Goal: Complete application form: Complete application form

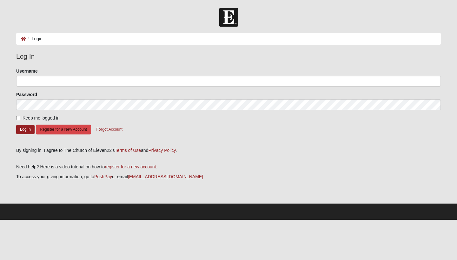
click at [86, 131] on button "Register for a New Account" at bounding box center [63, 130] width 55 height 10
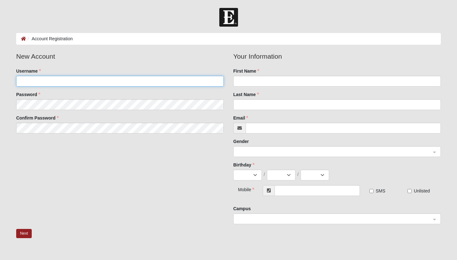
click at [161, 86] on input "Username" at bounding box center [120, 81] width 208 height 11
type input "baileyfcooley"
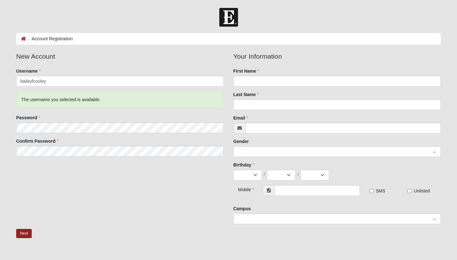
click at [148, 100] on fieldset "New Account Username baileyfcooley The username you selected is available. Pass…" at bounding box center [119, 106] width 217 height 110
type input "Bailey"
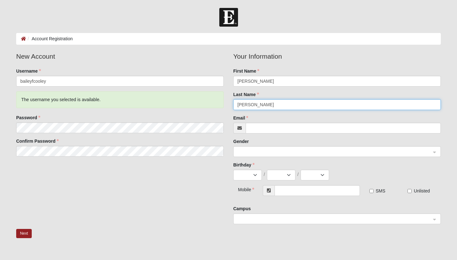
type input "Cooley"
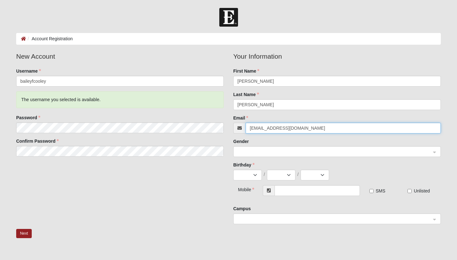
click at [280, 154] on span at bounding box center [335, 152] width 194 height 7
type input "bailey_cooley@icloud.com"
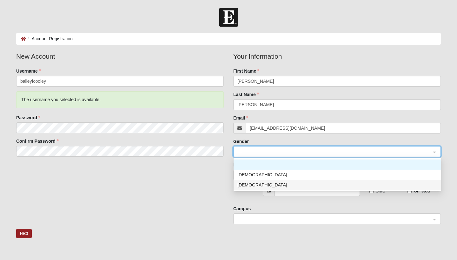
click at [249, 189] on div "Female" at bounding box center [338, 185] width 208 height 10
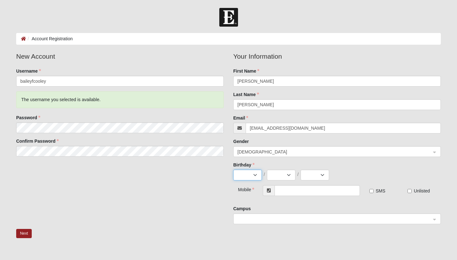
select select "7"
click at [410, 147] on input "search" at bounding box center [335, 152] width 196 height 10
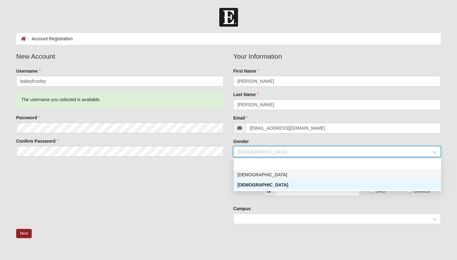
click at [221, 193] on div "New Account Username baileyfcooley The username you selected is available. Pass…" at bounding box center [228, 140] width 435 height 178
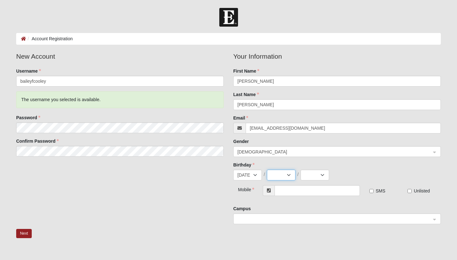
select select "17"
select select "2001"
click at [316, 194] on input "text" at bounding box center [317, 190] width 85 height 11
type input "(904) 304-5535"
click at [371, 192] on input "SMS" at bounding box center [372, 191] width 4 height 4
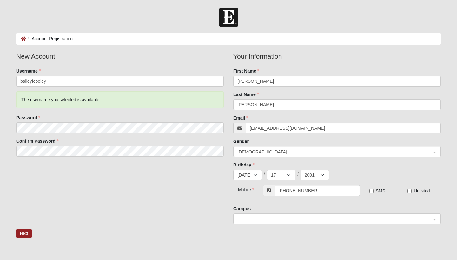
checkbox input "true"
click at [327, 215] on input "search" at bounding box center [335, 219] width 196 height 10
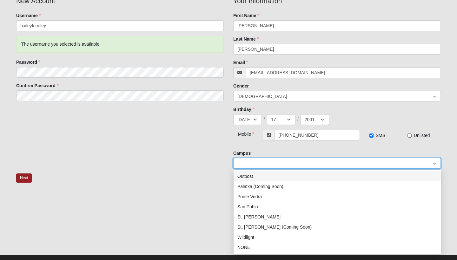
scroll to position [58, 0]
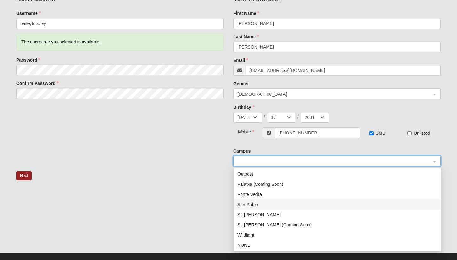
click at [238, 205] on div "San Pablo" at bounding box center [338, 204] width 200 height 7
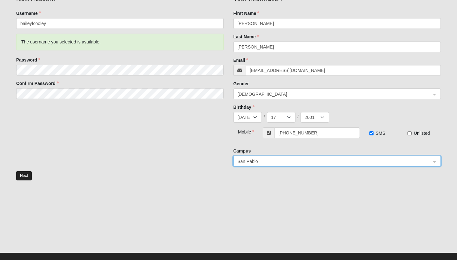
click at [30, 176] on button "Next" at bounding box center [24, 176] width 16 height 9
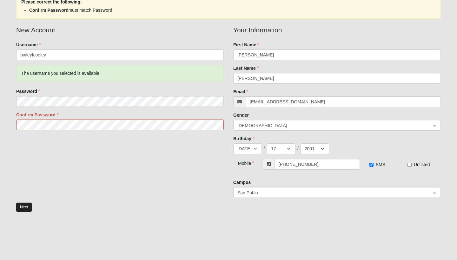
click at [26, 205] on button "Next" at bounding box center [24, 207] width 16 height 9
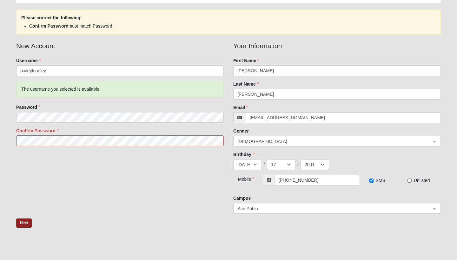
scroll to position [40, 0]
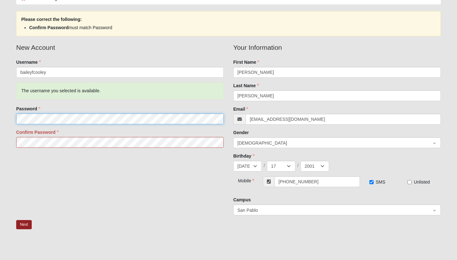
click at [7, 118] on form "Log In Account Registration Account Registration Error Please correct the follo…" at bounding box center [228, 143] width 457 height 351
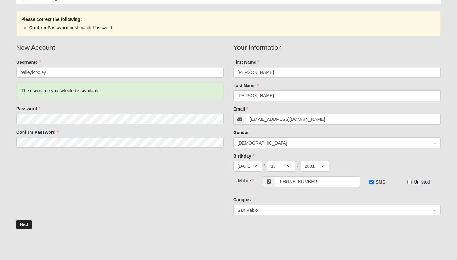
click at [28, 225] on button "Next" at bounding box center [24, 224] width 16 height 9
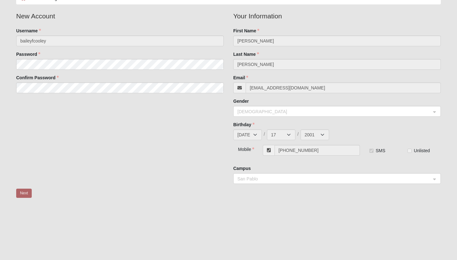
scroll to position [0, 0]
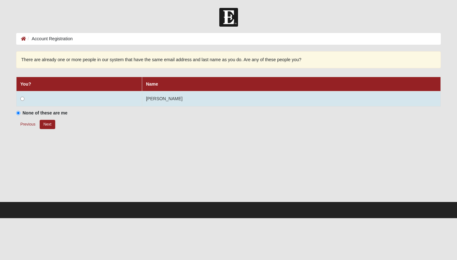
click at [22, 98] on input "radio" at bounding box center [22, 99] width 4 height 4
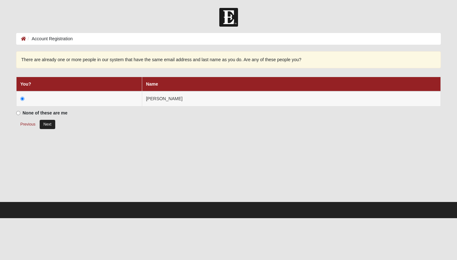
click at [44, 123] on button "Next" at bounding box center [48, 124] width 16 height 9
radio input "true"
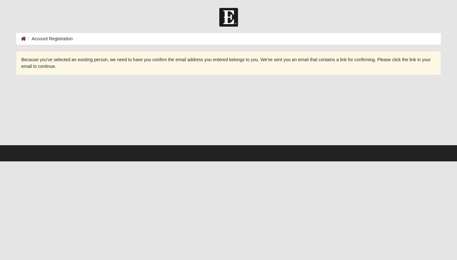
click at [23, 38] on icon at bounding box center [23, 39] width 5 height 4
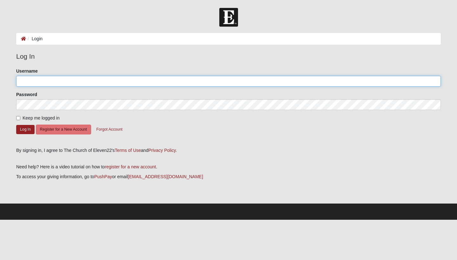
type input "baileyfcooley"
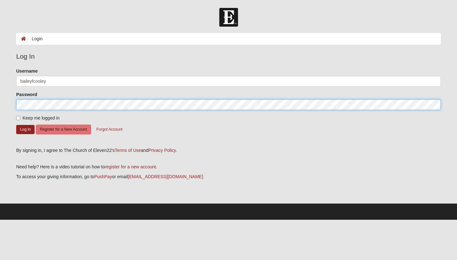
click at [25, 129] on button "Log In" at bounding box center [25, 129] width 18 height 9
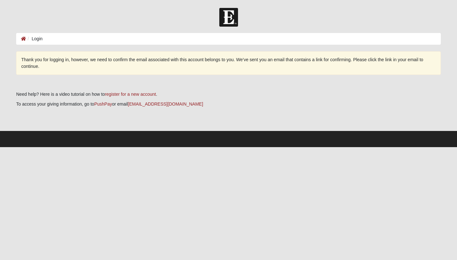
click at [39, 39] on li "Login" at bounding box center [34, 39] width 17 height 7
click at [23, 39] on icon at bounding box center [23, 39] width 5 height 4
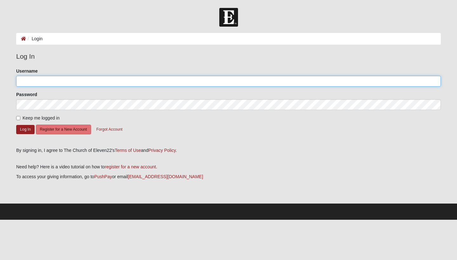
type input "baileyfcooley"
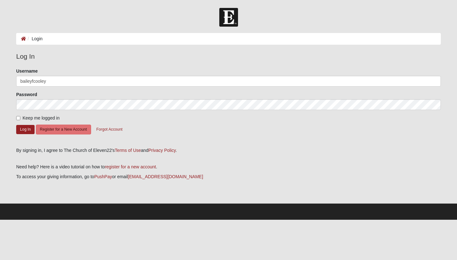
click at [18, 119] on input "Keep me logged in" at bounding box center [18, 118] width 4 height 4
checkbox input "true"
click at [23, 130] on button "Log In" at bounding box center [25, 129] width 18 height 9
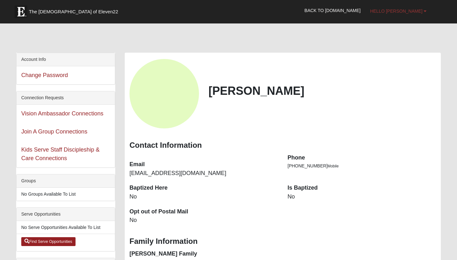
click at [410, 9] on span "Hello [PERSON_NAME]" at bounding box center [396, 11] width 52 height 5
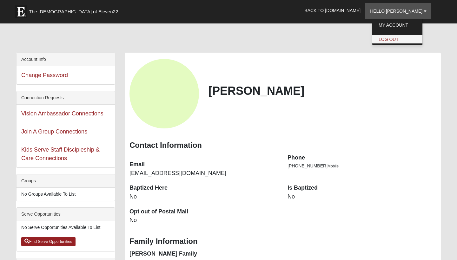
click at [407, 40] on link "Log Out" at bounding box center [398, 39] width 50 height 8
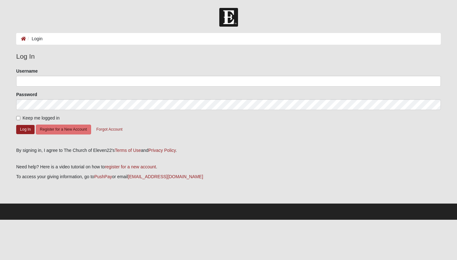
click at [91, 56] on legend "Log In" at bounding box center [228, 56] width 425 height 10
click at [70, 130] on button "Register for a New Account" at bounding box center [63, 130] width 55 height 10
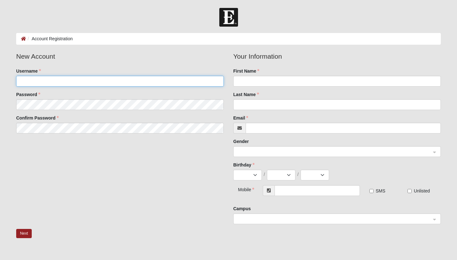
click at [128, 81] on input "Username" at bounding box center [120, 81] width 208 height 11
type input "Wransome"
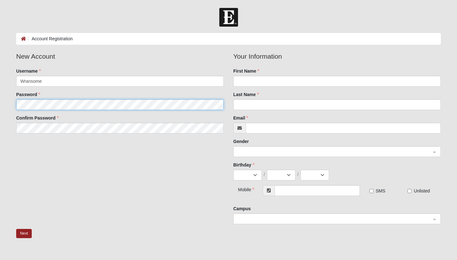
click at [107, 104] on fieldset "New Account Username Wransome Password Confirm Password" at bounding box center [119, 94] width 217 height 87
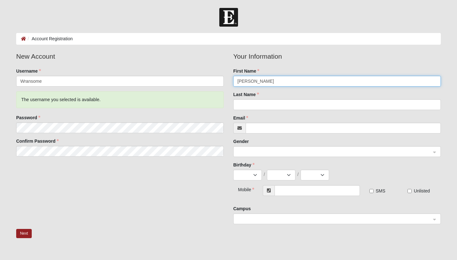
type input "Walter"
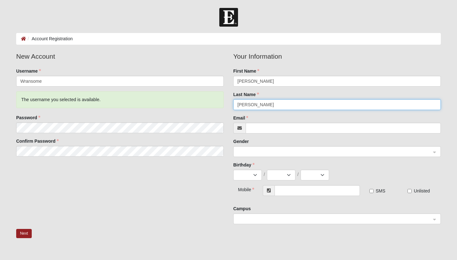
type input "Ransome"
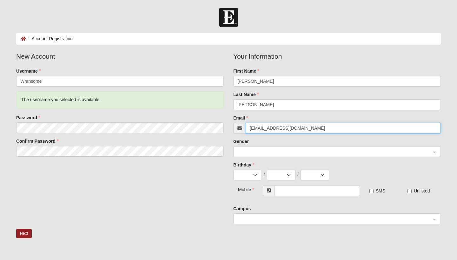
click at [257, 150] on span at bounding box center [335, 152] width 194 height 7
type input "wransome1127@gmail.com"
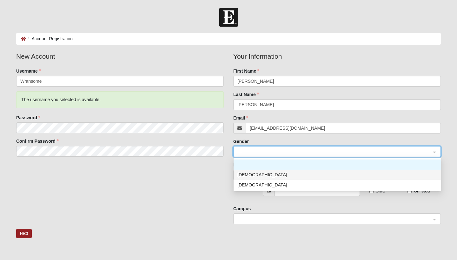
click at [246, 175] on div "Male" at bounding box center [338, 175] width 200 height 7
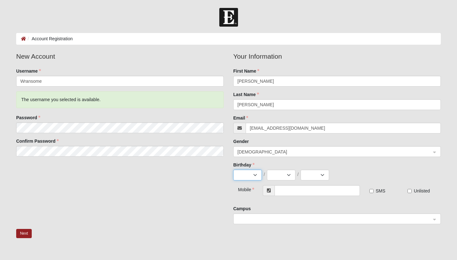
select select "10"
select select "4"
select select "2000"
click at [290, 190] on input "text" at bounding box center [317, 190] width 85 height 11
type input "(904) 806-3924"
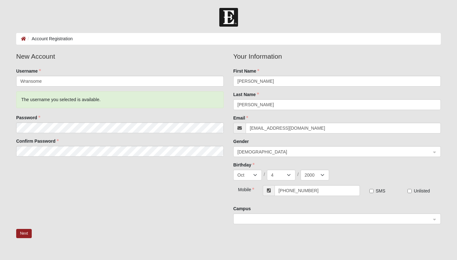
click at [372, 189] on input "SMS" at bounding box center [372, 191] width 4 height 4
checkbox input "true"
click at [359, 220] on span at bounding box center [335, 219] width 194 height 7
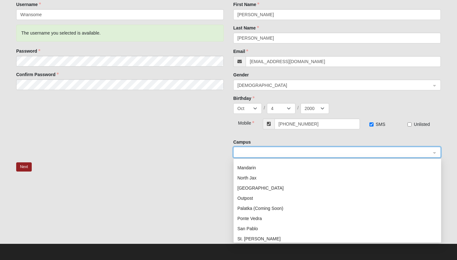
scroll to position [50, 0]
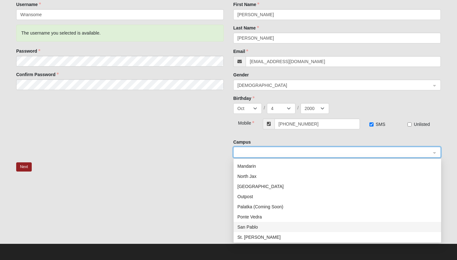
click at [253, 230] on div "San Pablo" at bounding box center [338, 227] width 200 height 7
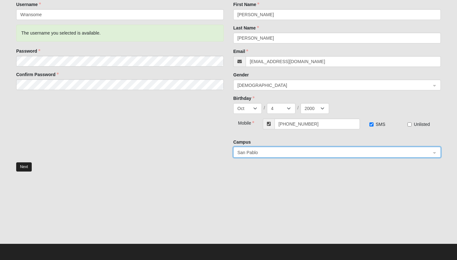
click at [28, 169] on button "Next" at bounding box center [24, 167] width 16 height 9
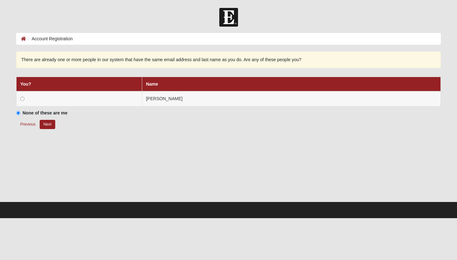
scroll to position [0, 0]
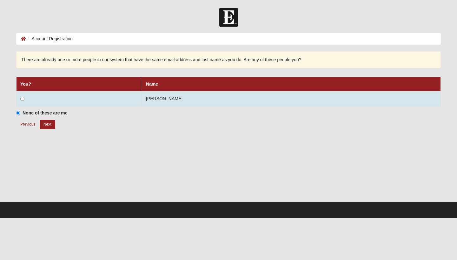
click at [20, 100] on input "radio" at bounding box center [22, 99] width 4 height 4
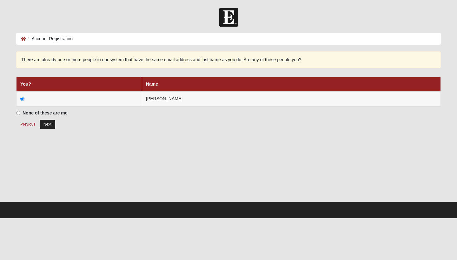
click at [44, 122] on button "Next" at bounding box center [48, 124] width 16 height 9
radio input "true"
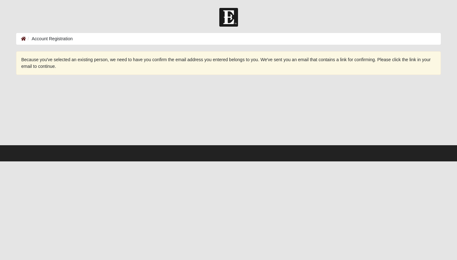
click at [23, 39] on icon at bounding box center [23, 39] width 5 height 4
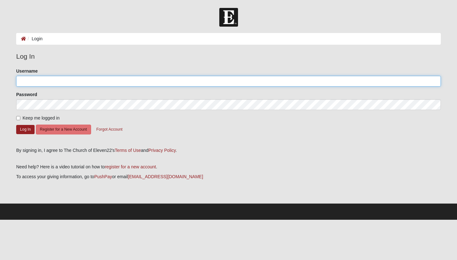
type input "baileyfcooley"
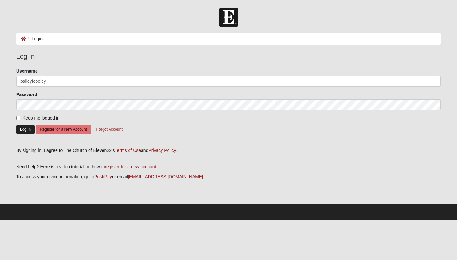
click at [27, 128] on button "Log In" at bounding box center [25, 129] width 18 height 9
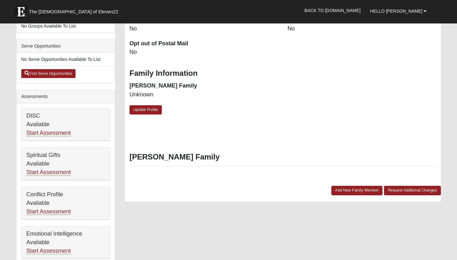
scroll to position [166, 0]
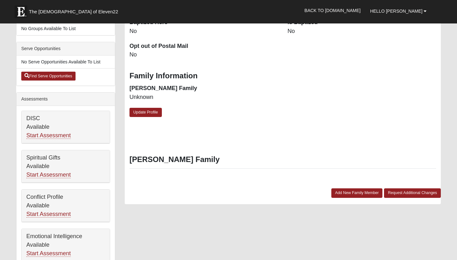
click at [169, 157] on h3 "[PERSON_NAME] Family" at bounding box center [283, 159] width 307 height 9
click at [358, 193] on link "Add New Family Member" at bounding box center [357, 193] width 51 height 9
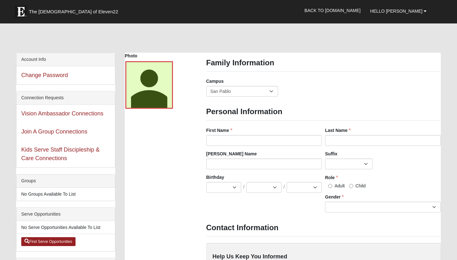
scroll to position [0, 0]
type input "904"
type input "Walter"
type input "Ransome"
select select "10"
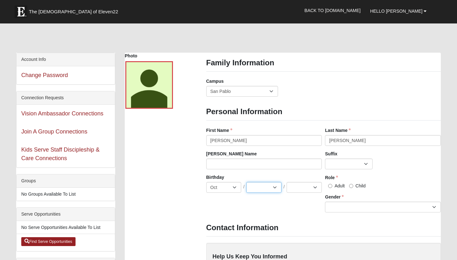
select select "4"
select select "2000"
click at [330, 186] on input "Adult" at bounding box center [330, 186] width 4 height 4
radio input "true"
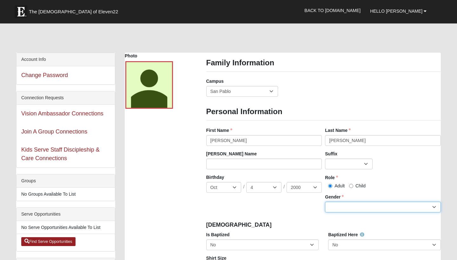
select select "[DEMOGRAPHIC_DATA]"
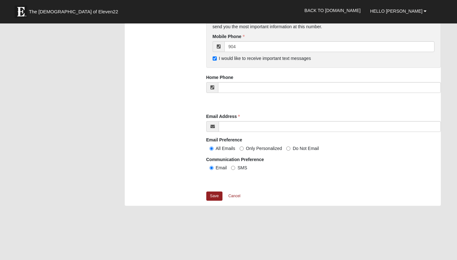
scroll to position [608, 0]
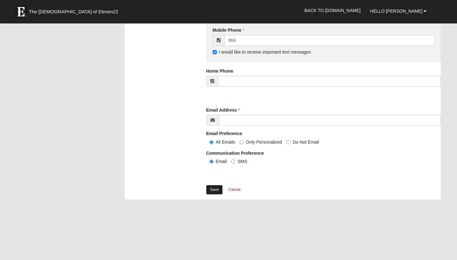
click at [217, 188] on link "Save" at bounding box center [214, 189] width 17 height 9
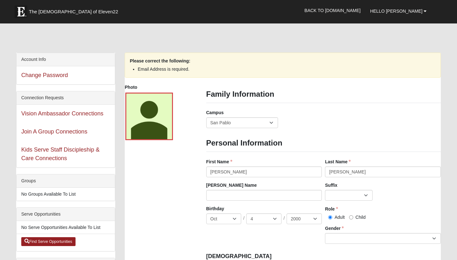
scroll to position [0, 0]
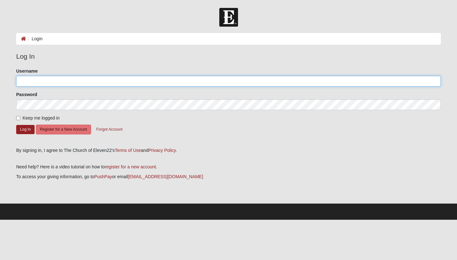
type input "baileyfcooley"
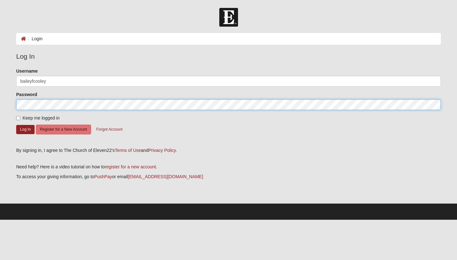
click at [25, 129] on button "Log In" at bounding box center [25, 129] width 18 height 9
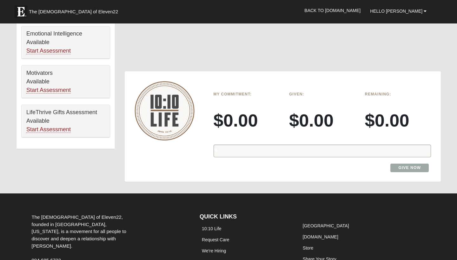
scroll to position [378, 0]
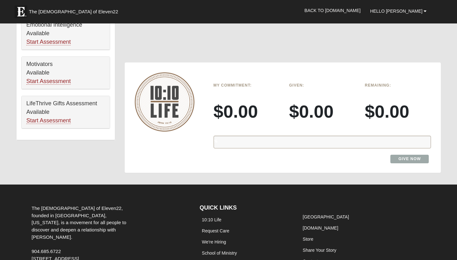
click at [286, 136] on div "%" at bounding box center [323, 142] width 218 height 13
click at [398, 106] on h3 "$0.00" at bounding box center [398, 111] width 66 height 21
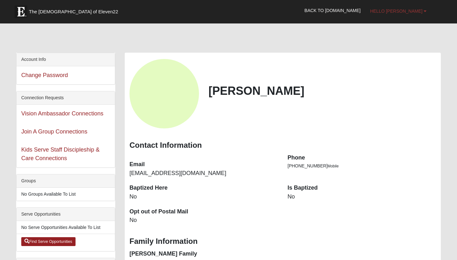
scroll to position [0, 0]
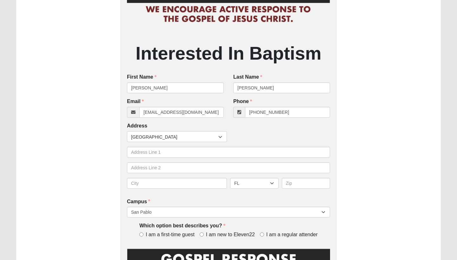
scroll to position [79, 0]
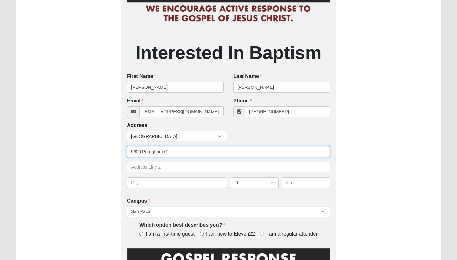
type input "5600 Pronghorn Cir"
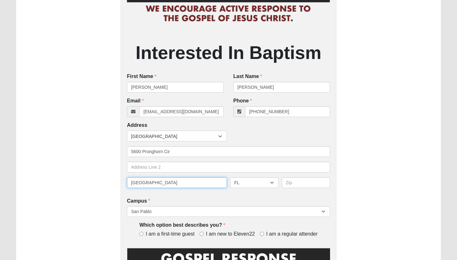
type input "[GEOGRAPHIC_DATA]"
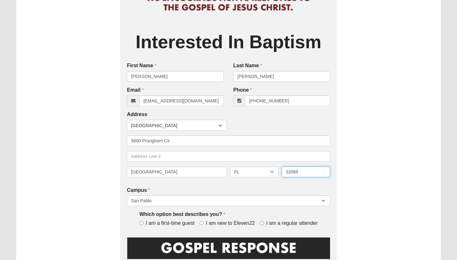
scroll to position [92, 0]
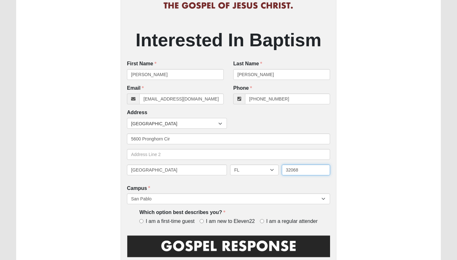
type input "32068"
click at [203, 220] on input "I am new to Eleven22" at bounding box center [202, 221] width 4 height 4
radio input "true"
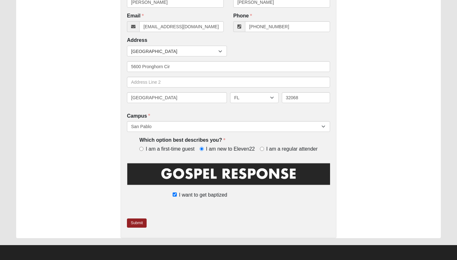
scroll to position [164, 0]
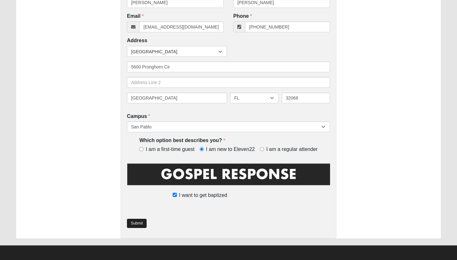
click at [139, 220] on link "Submit" at bounding box center [137, 223] width 20 height 9
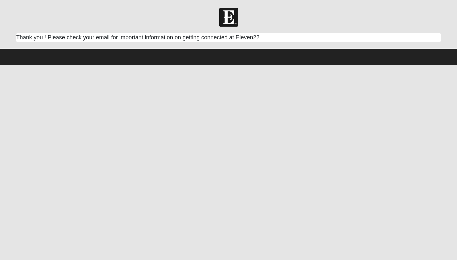
scroll to position [0, 0]
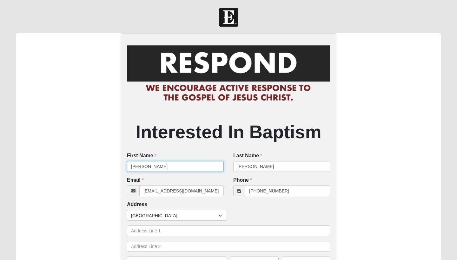
drag, startPoint x: 173, startPoint y: 168, endPoint x: 112, endPoint y: 168, distance: 61.6
type input "Walter"
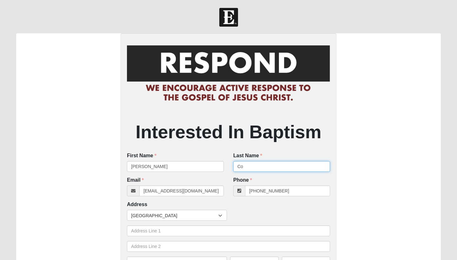
type input "C"
type input "Ransome"
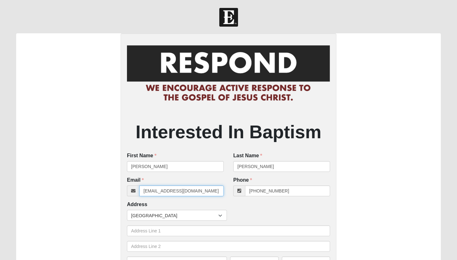
drag, startPoint x: 206, startPoint y: 191, endPoint x: 130, endPoint y: 191, distance: 76.5
click at [130, 191] on div "[EMAIL_ADDRESS][DOMAIN_NAME]" at bounding box center [175, 191] width 97 height 11
type input "wransome1127@gmail.com"
drag, startPoint x: 285, startPoint y: 192, endPoint x: 210, endPoint y: 189, distance: 74.7
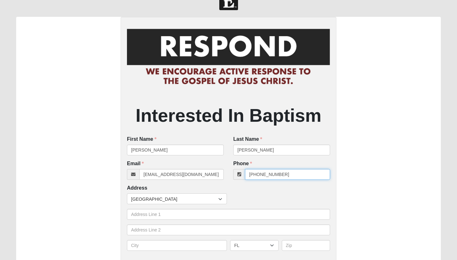
scroll to position [17, 0]
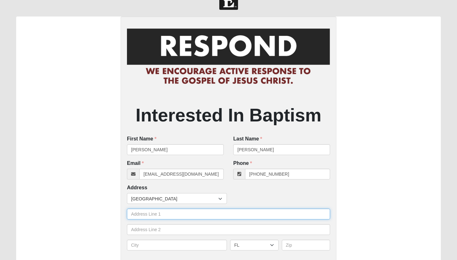
type input "(904) 806-3924"
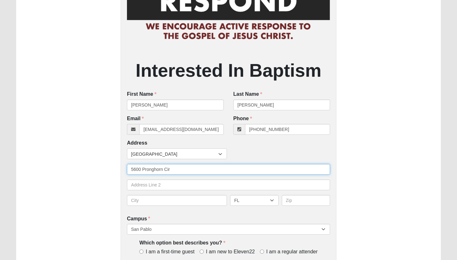
scroll to position [70, 0]
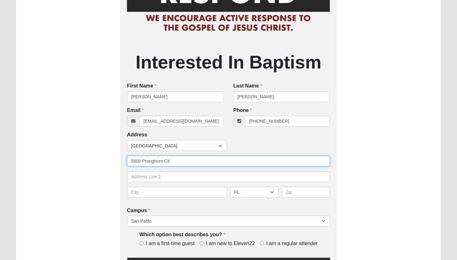
type input "5600 Pronghorn Cir"
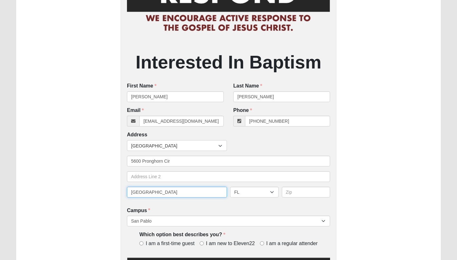
type input "[GEOGRAPHIC_DATA]"
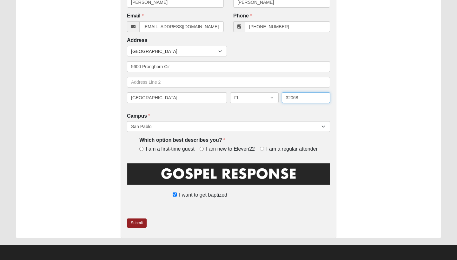
scroll to position [164, 0]
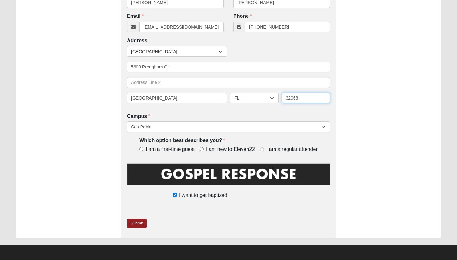
type input "32068"
click at [202, 148] on input "I am new to Eleven22" at bounding box center [202, 149] width 4 height 4
radio input "true"
click at [143, 222] on link "Submit" at bounding box center [137, 223] width 20 height 9
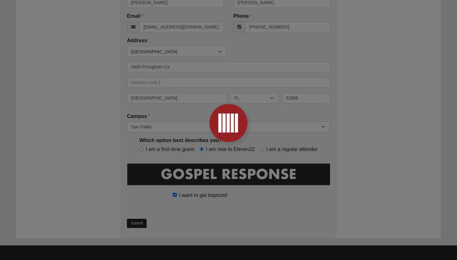
scroll to position [0, 0]
